Goal: Task Accomplishment & Management: Manage account settings

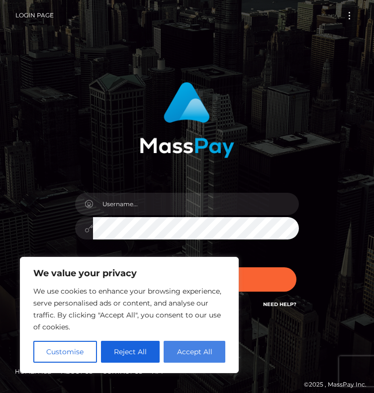
click at [211, 353] on button "Accept All" at bounding box center [194, 352] width 62 height 22
checkbox input "true"
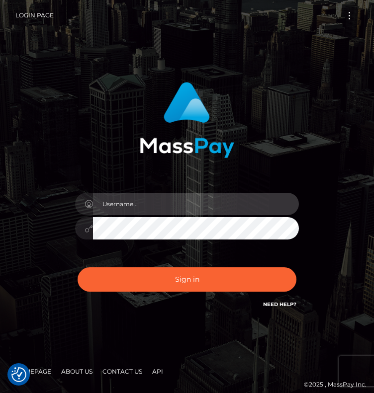
click at [155, 206] on input "text" at bounding box center [196, 204] width 206 height 22
type input "aluasupport"
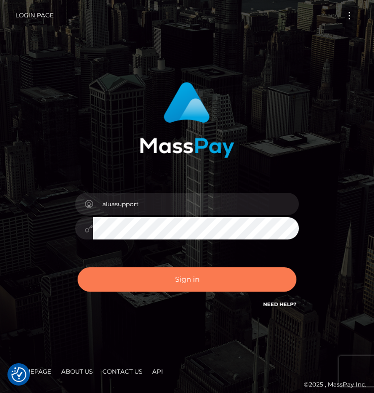
click at [241, 281] on button "Sign in" at bounding box center [186, 279] width 219 height 24
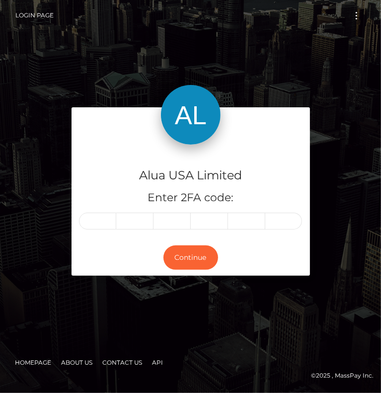
click at [98, 221] on input "text" at bounding box center [98, 221] width 38 height 17
type input "9"
type input "8"
type input "5"
type input "8"
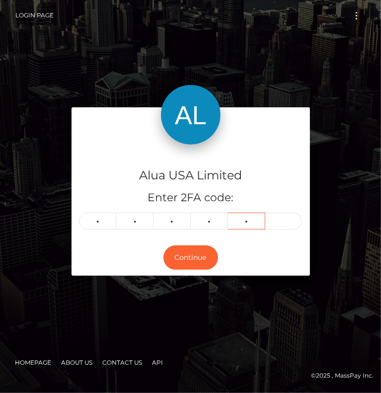
type input "2"
type input "7"
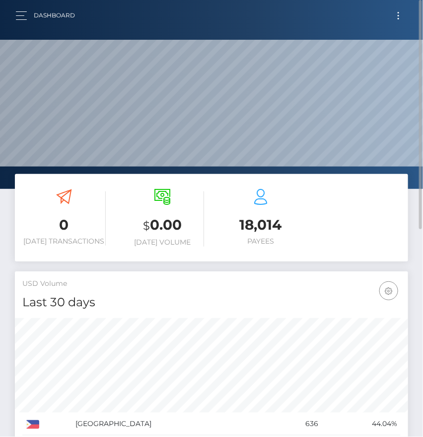
click at [380, 12] on button "Toggle navigation" at bounding box center [398, 15] width 18 height 13
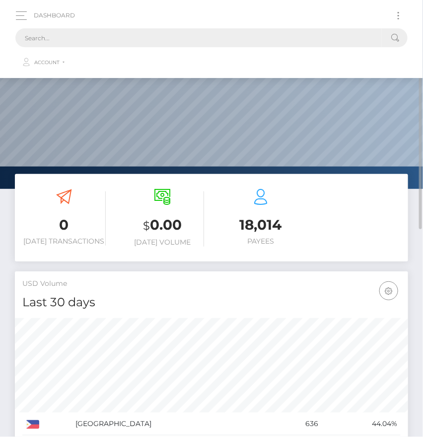
click at [100, 36] on input "text" at bounding box center [198, 37] width 367 height 19
paste input "68cab17ab0c83b7cee03ec72"
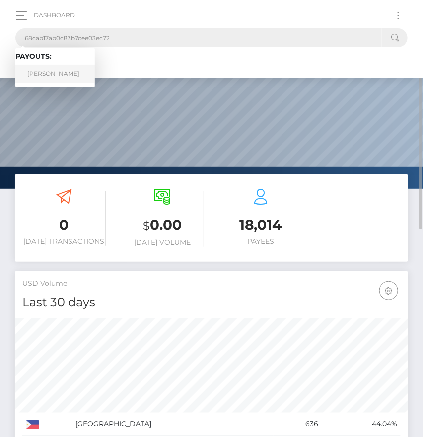
type input "68cab17ab0c83b7cee03ec72"
click at [75, 71] on link "Kate Patterson" at bounding box center [54, 74] width 79 height 18
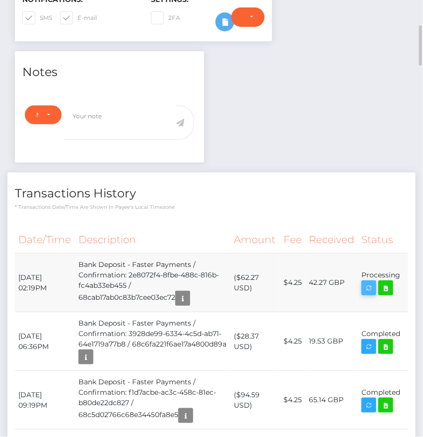
scroll to position [119, 121]
click at [366, 282] on icon "button" at bounding box center [369, 288] width 12 height 12
